Goal: Task Accomplishment & Management: Complete application form

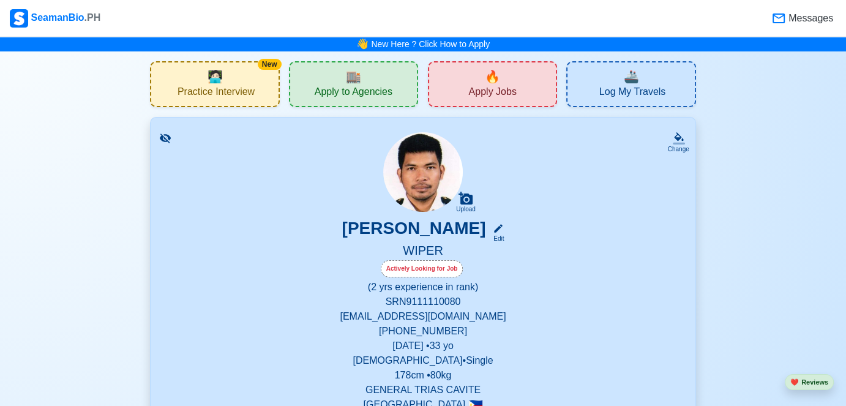
click at [514, 92] on span "Apply Jobs" at bounding box center [493, 93] width 48 height 15
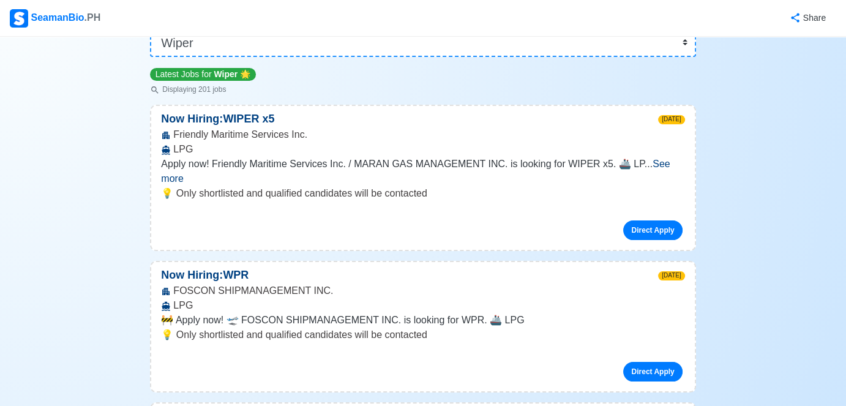
scroll to position [122, 0]
click at [667, 162] on span "See more" at bounding box center [415, 170] width 509 height 25
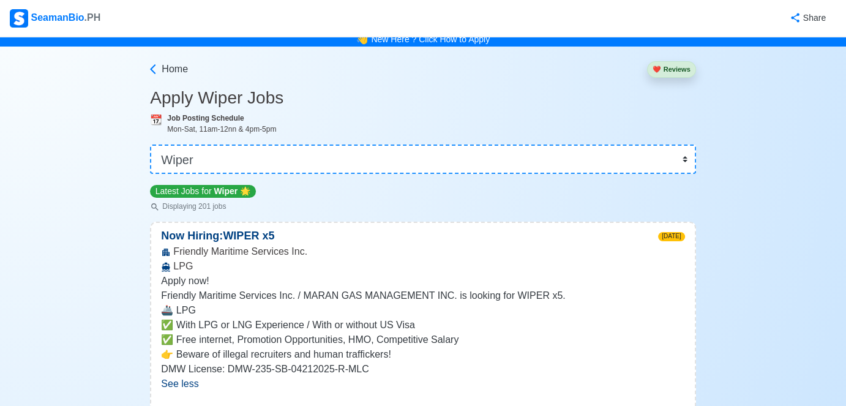
scroll to position [0, 0]
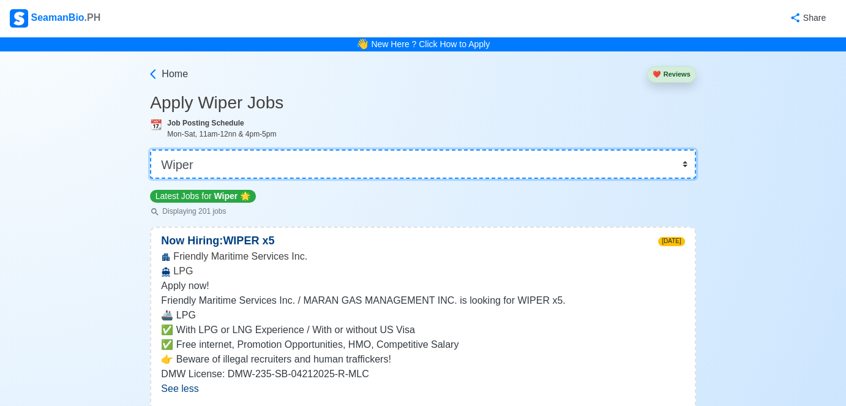
click at [292, 156] on select "👉 Select Rank or Position Master Chief Officer 2nd Officer 3rd Officer Junior O…" at bounding box center [422, 163] width 545 height 29
select select "Motorman"
click at [151, 149] on select "👉 Select Rank or Position Master Chief Officer 2nd Officer 3rd Officer Junior O…" at bounding box center [422, 163] width 545 height 29
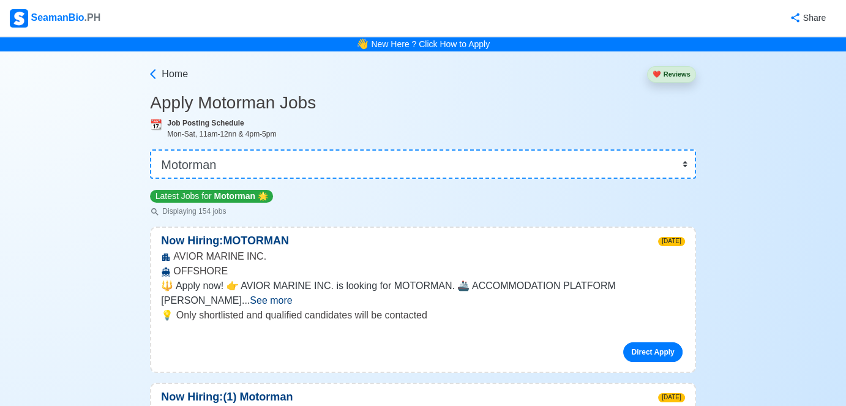
click at [292, 295] on span "See more" at bounding box center [271, 300] width 42 height 10
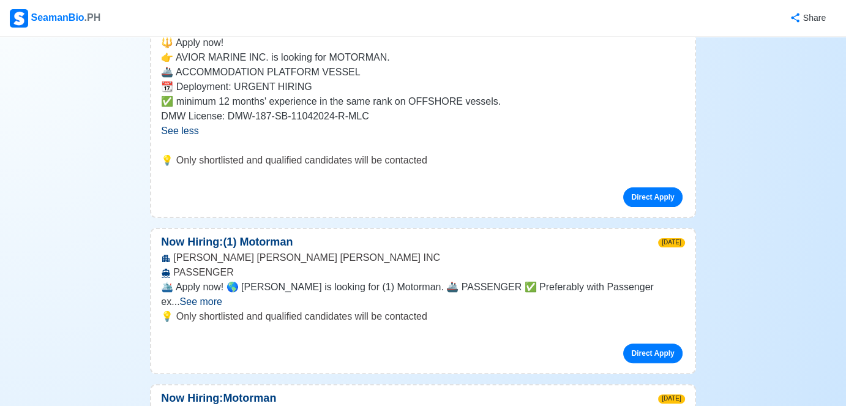
scroll to position [245, 0]
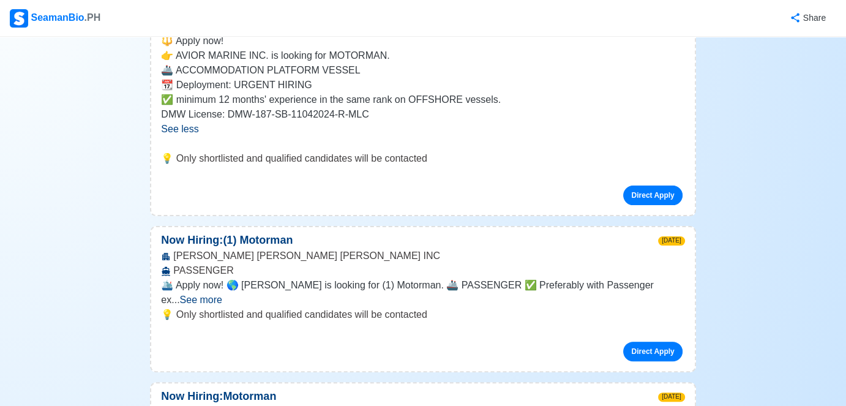
click at [222, 294] on span "See more" at bounding box center [201, 299] width 42 height 10
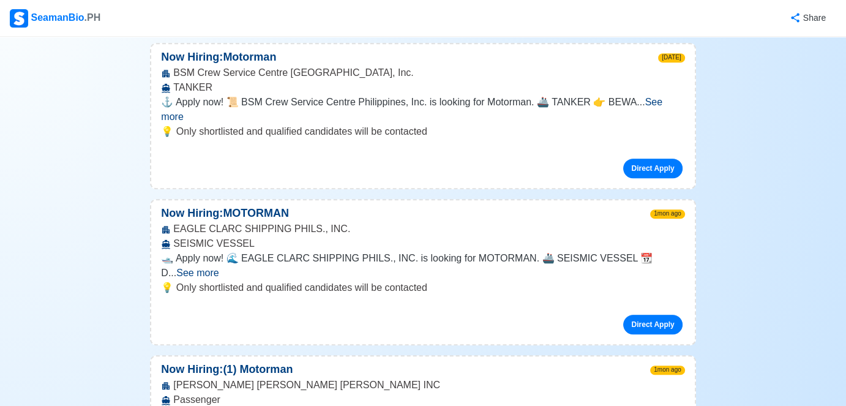
scroll to position [673, 0]
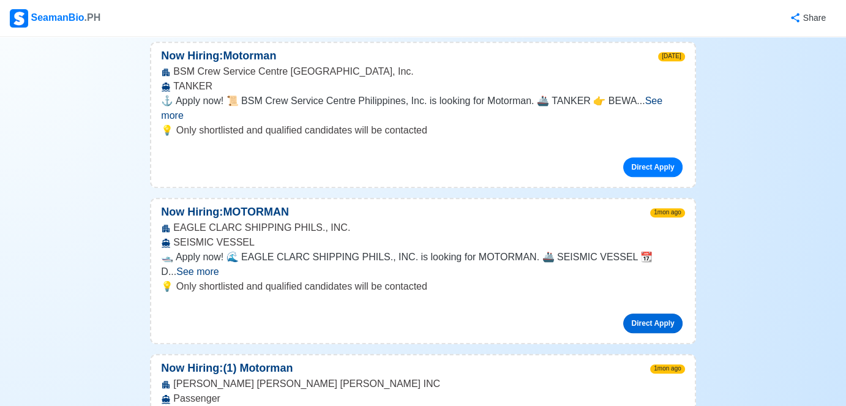
click at [636, 313] on link "Direct Apply" at bounding box center [652, 323] width 59 height 20
